Goal: Check status: Check status

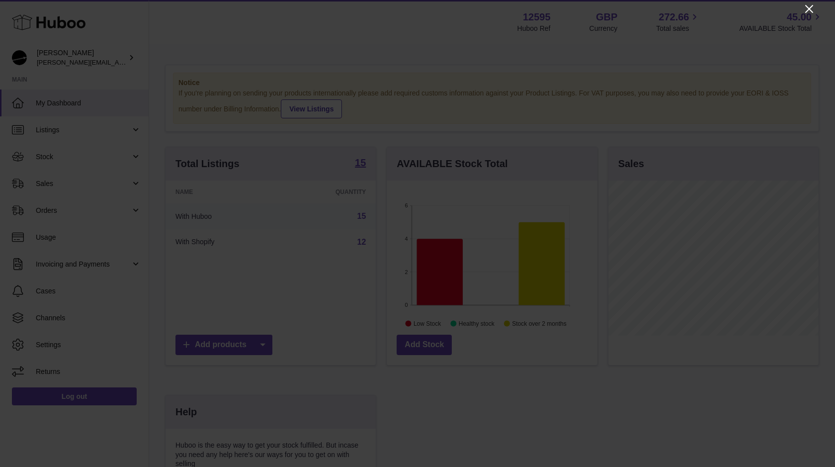
click at [806, 6] on icon "Close" at bounding box center [810, 9] width 8 height 8
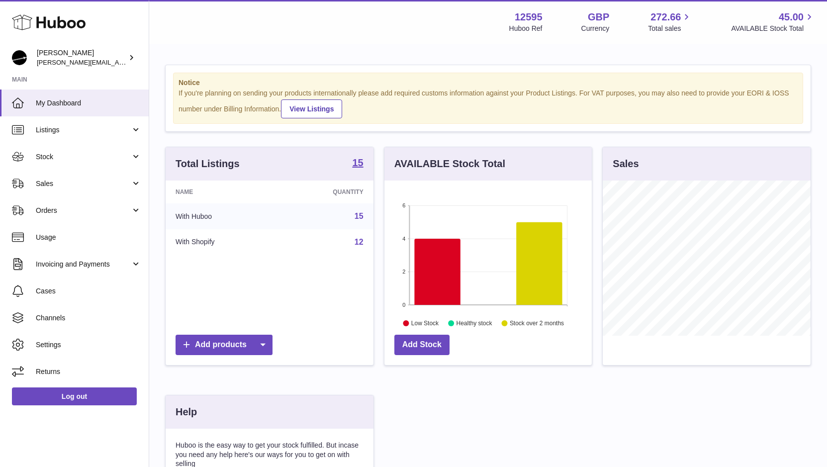
scroll to position [497117, 497064]
click at [36, 184] on span "Sales" at bounding box center [83, 183] width 95 height 9
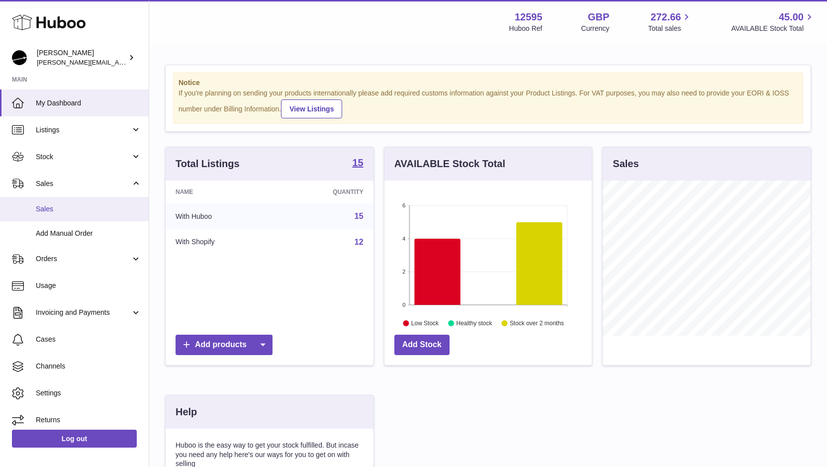
click at [48, 210] on span "Sales" at bounding box center [88, 208] width 105 height 9
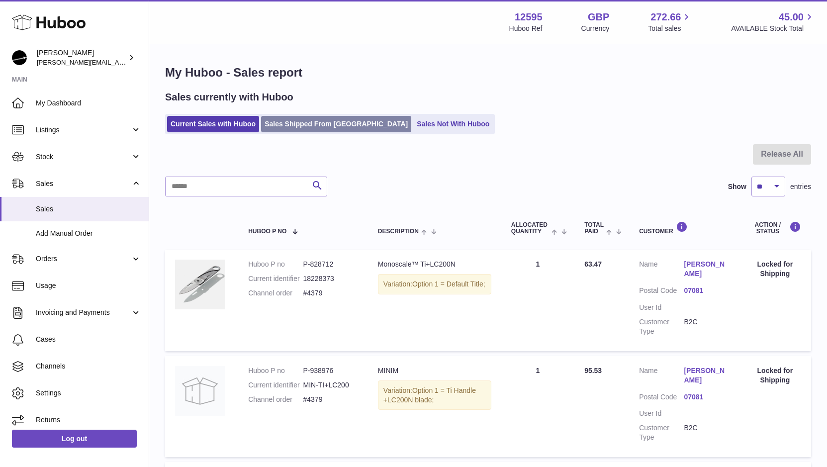
click at [297, 121] on link "Sales Shipped From [GEOGRAPHIC_DATA]" at bounding box center [336, 124] width 150 height 16
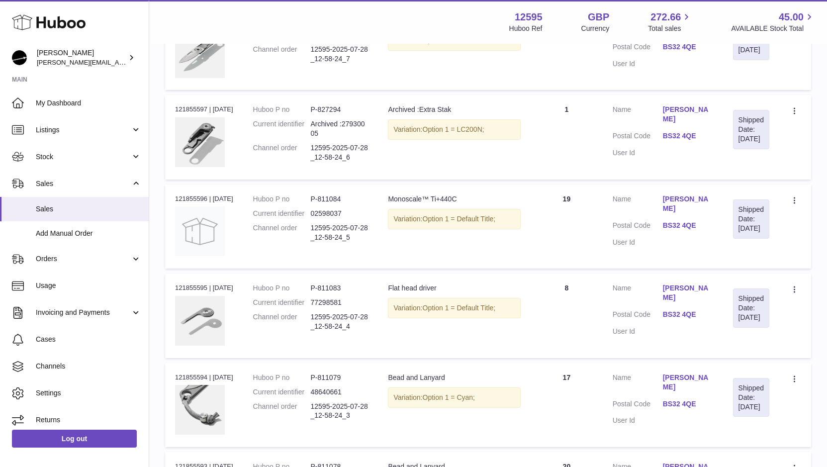
scroll to position [746, 0]
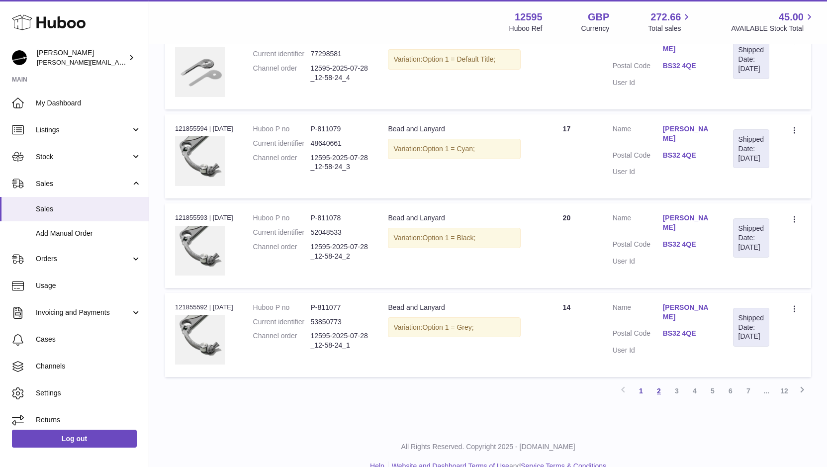
click at [659, 393] on link "2" at bounding box center [659, 391] width 18 height 18
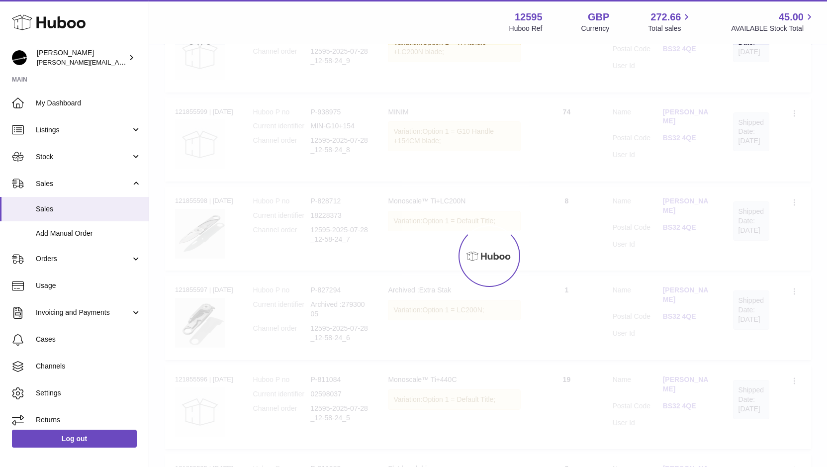
scroll to position [45, 0]
